Goal: Find specific page/section: Find specific page/section

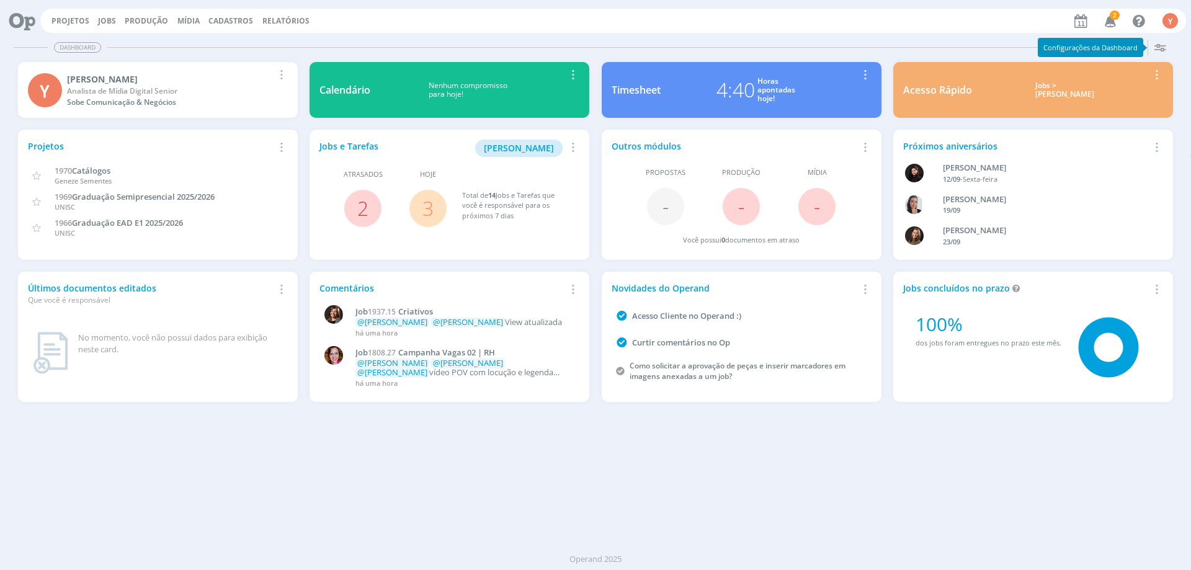
click at [427, 199] on link "3" at bounding box center [427, 208] width 11 height 27
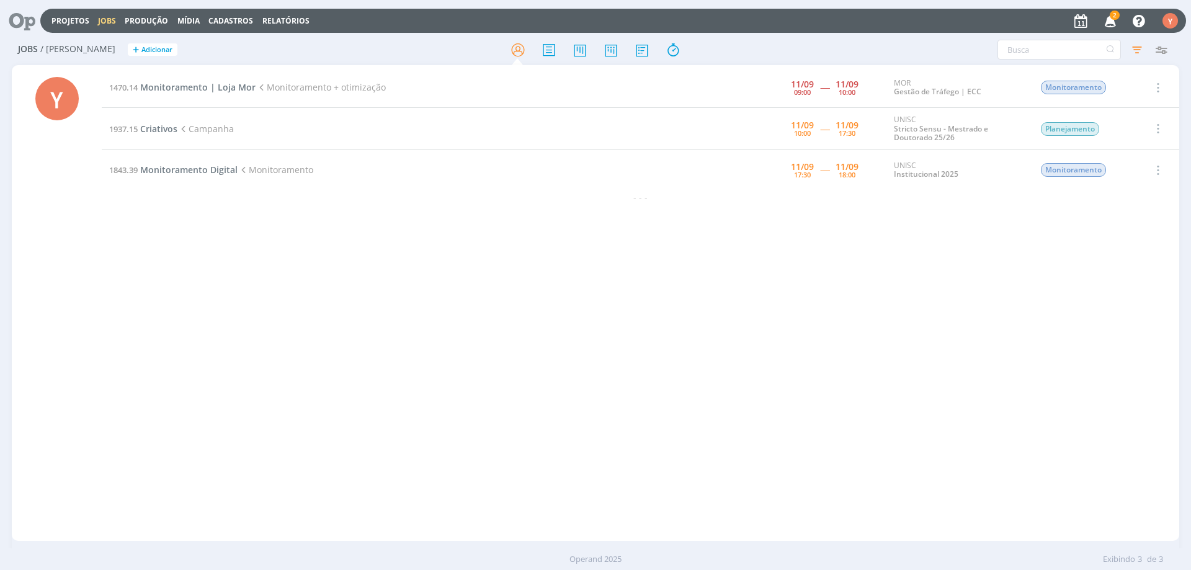
click at [356, 274] on div "1470.14 Monitoramento | Loja Mor Monitoramento + otimização [DATE] 09:00 ----- …" at bounding box center [641, 303] width 1078 height 471
click at [160, 130] on span "Criativos" at bounding box center [158, 129] width 37 height 12
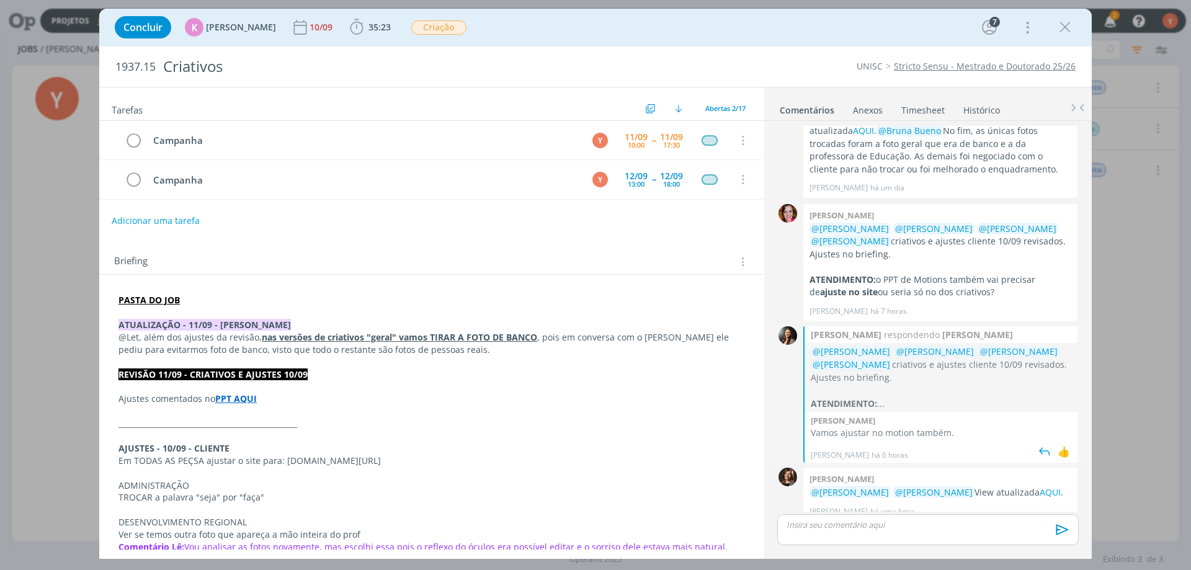
scroll to position [592, 0]
click at [154, 340] on p "@Let, além dos ajustes da revisão, nas versões de criativos "geral" vamos TIRAR…" at bounding box center [431, 343] width 627 height 25
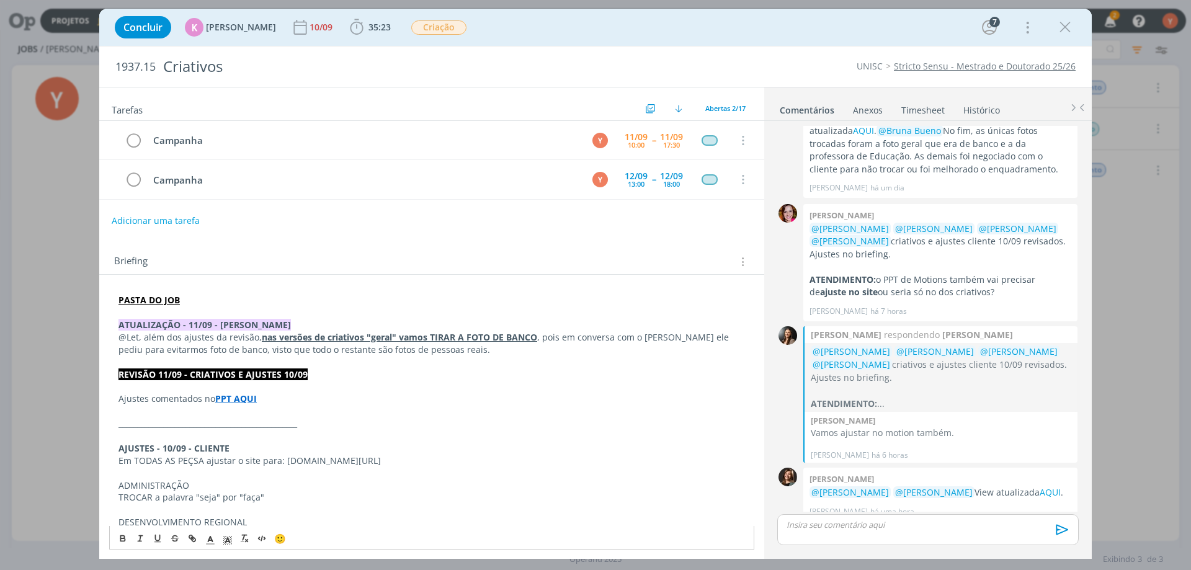
click at [340, 338] on u "nas versões de criativos "geral" vamos TIRAR A FOTO DE BANCO" at bounding box center [399, 337] width 275 height 12
click at [467, 365] on p "dialog" at bounding box center [431, 362] width 627 height 12
click at [1062, 29] on icon "dialog" at bounding box center [1065, 27] width 19 height 19
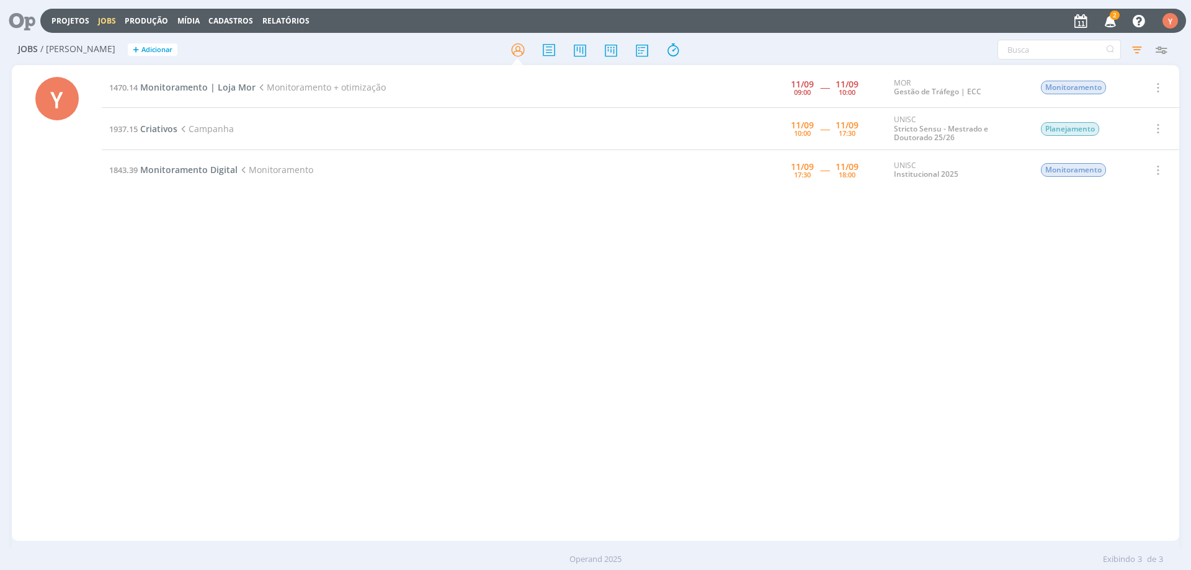
click at [538, 425] on div "1470.14 Monitoramento | Loja Mor Monitoramento + otimização [DATE] 09:00 ----- …" at bounding box center [641, 303] width 1078 height 471
